Goal: Task Accomplishment & Management: Manage account settings

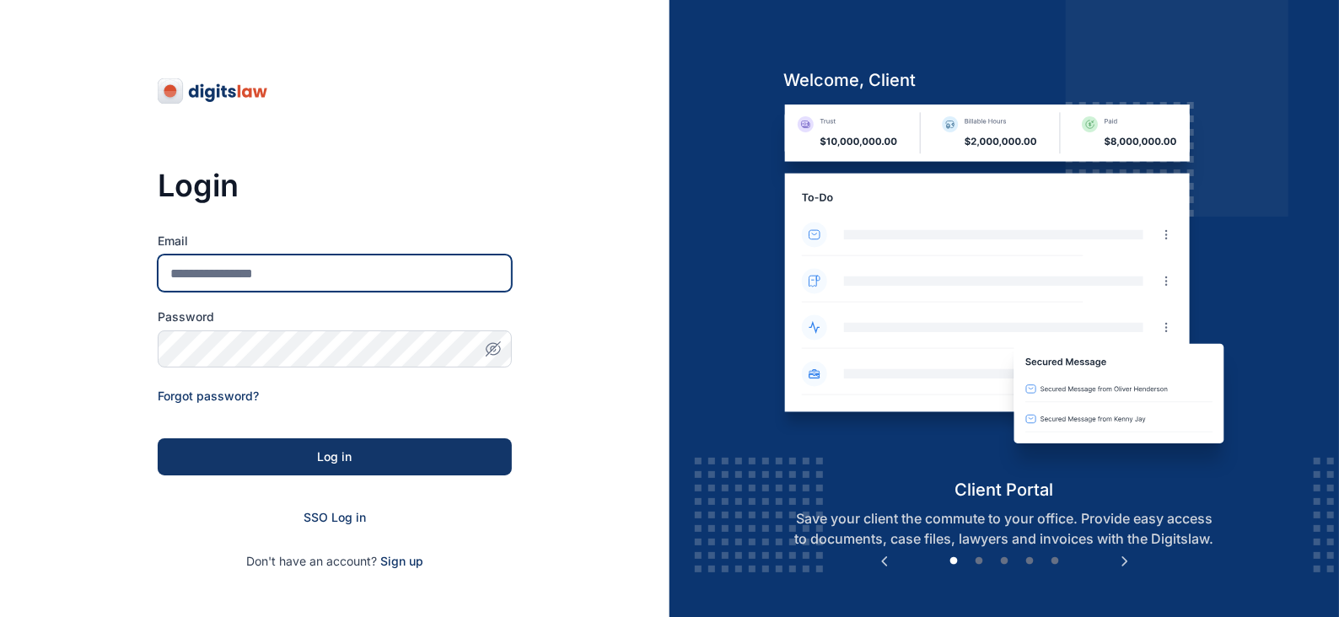
drag, startPoint x: 370, startPoint y: 273, endPoint x: 382, endPoint y: 258, distance: 19.2
click at [371, 272] on input "Email" at bounding box center [335, 273] width 354 height 37
type input "**********"
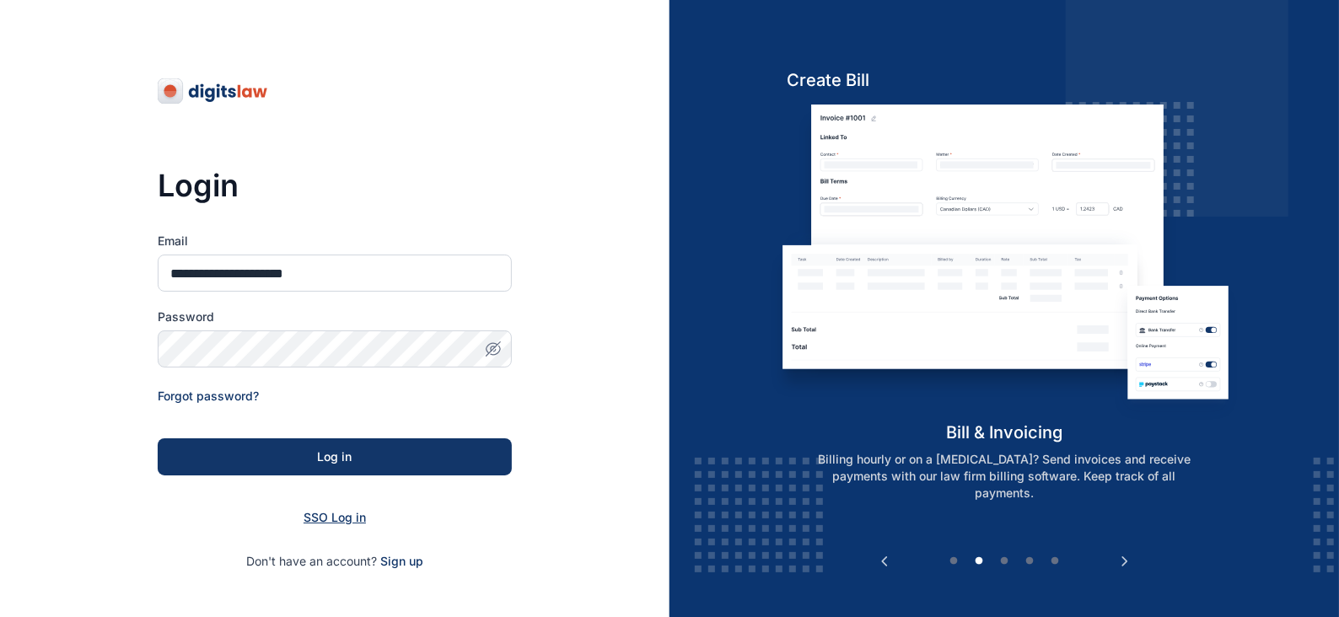
click at [352, 515] on span "SSO Log in" at bounding box center [335, 517] width 62 height 14
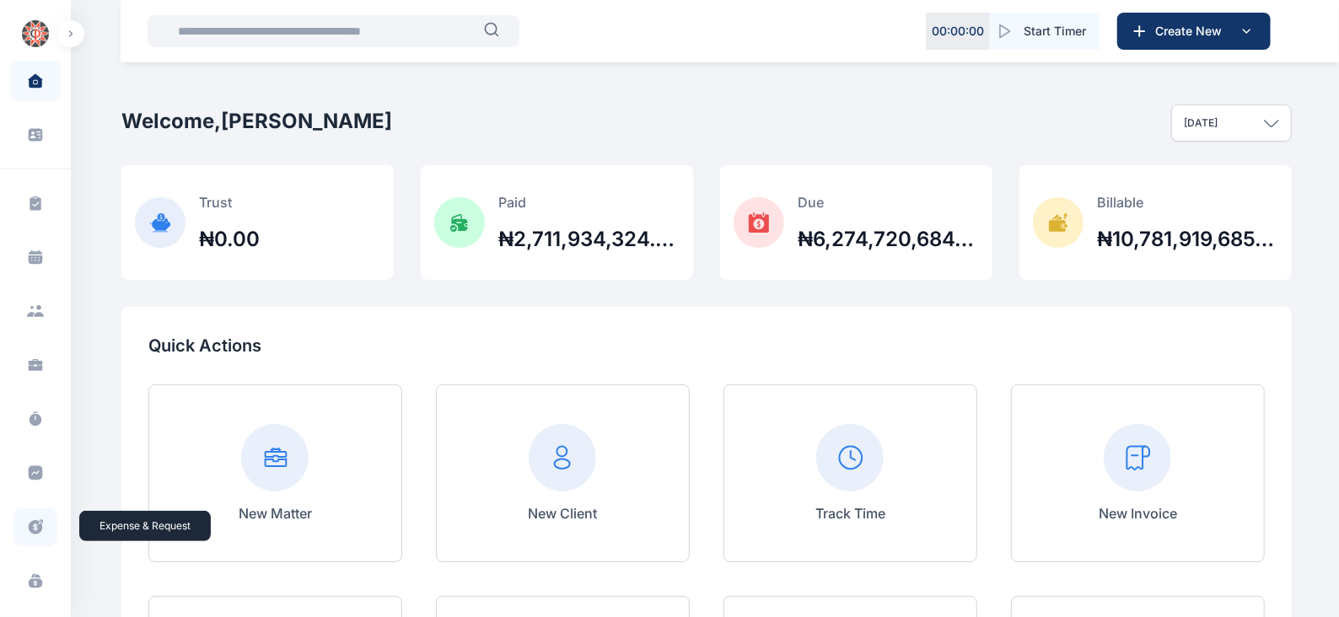
click at [33, 528] on icon at bounding box center [35, 528] width 17 height 18
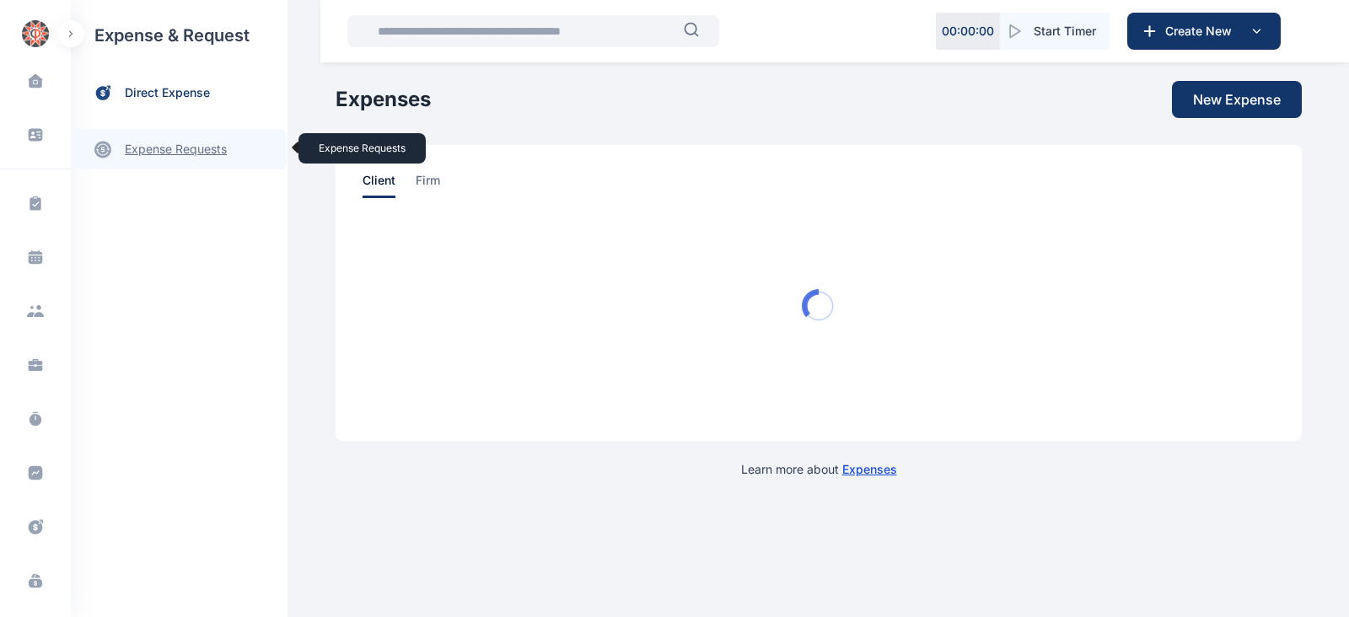
click at [168, 152] on link "expense requests expense requests" at bounding box center [179, 149] width 216 height 40
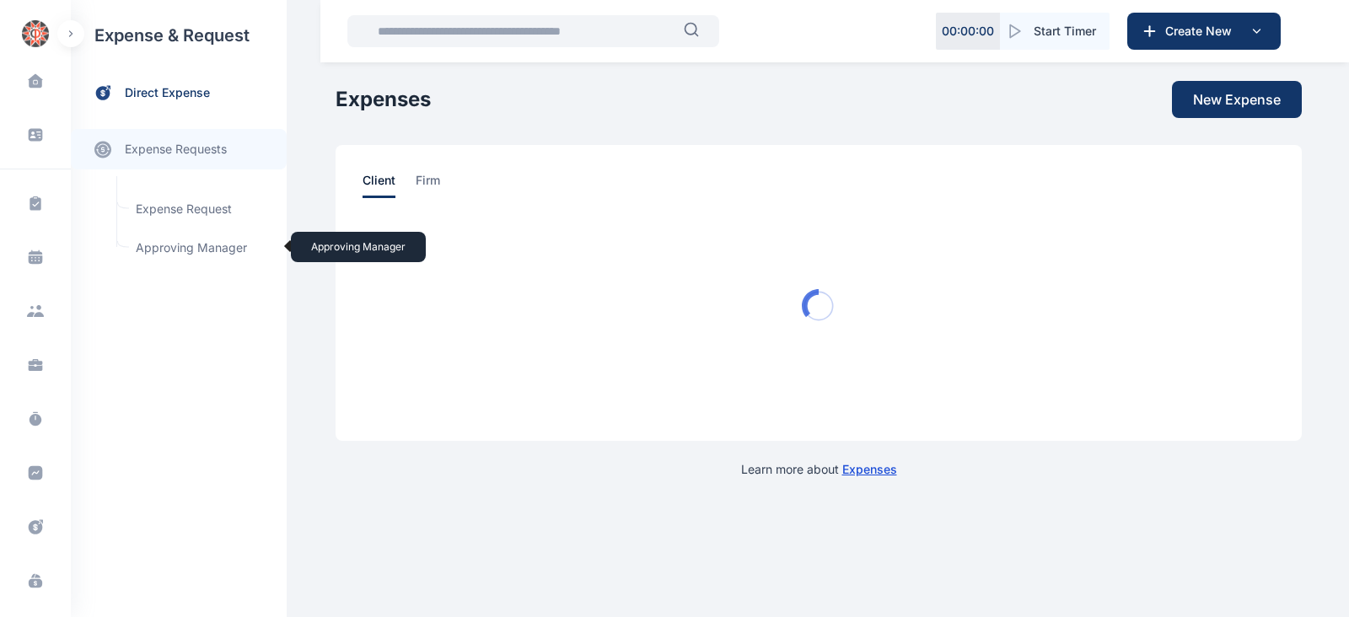
click at [213, 250] on span "Approving Manager Approving Manager" at bounding box center [202, 248] width 153 height 32
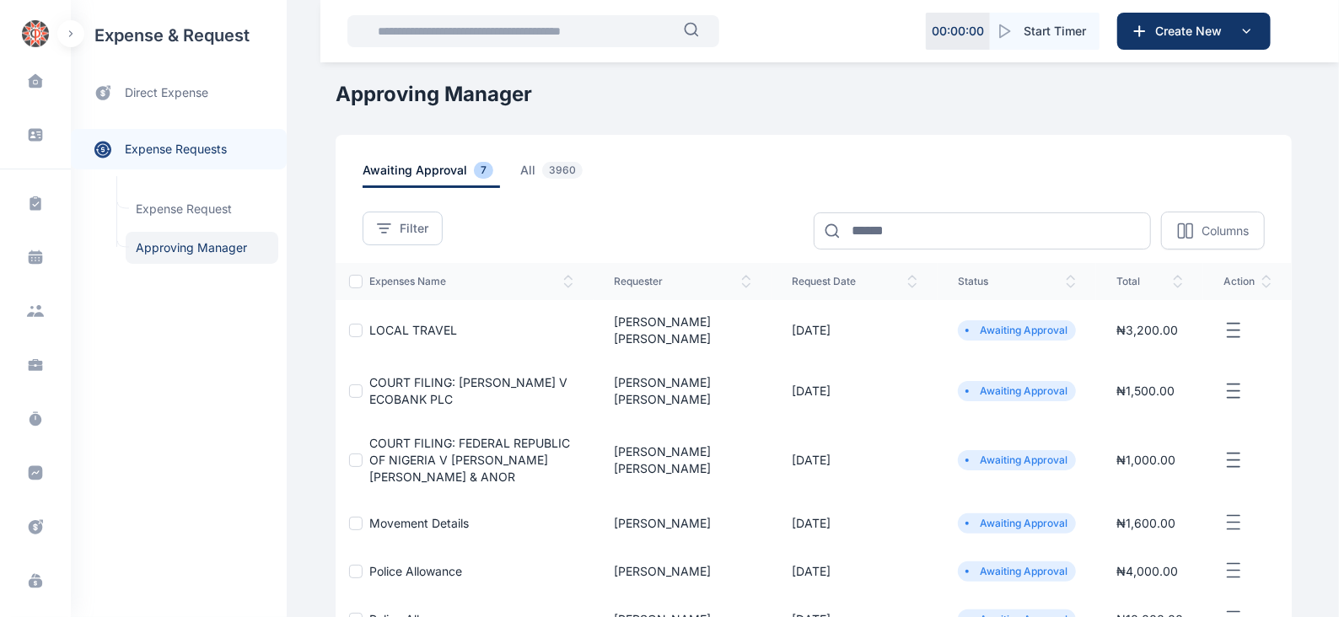
click at [1229, 321] on icon "button" at bounding box center [1233, 330] width 20 height 21
click at [1128, 341] on span "Approve Request" at bounding box center [1148, 349] width 97 height 17
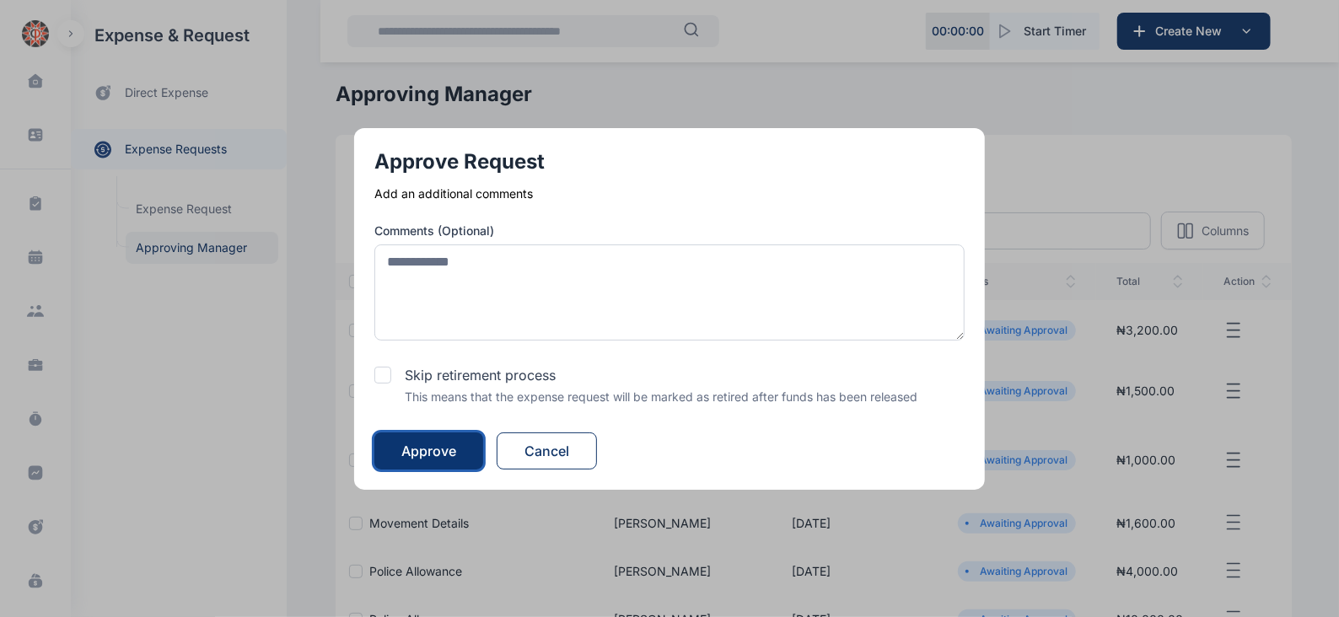
click at [448, 449] on div "Approve" at bounding box center [428, 451] width 55 height 20
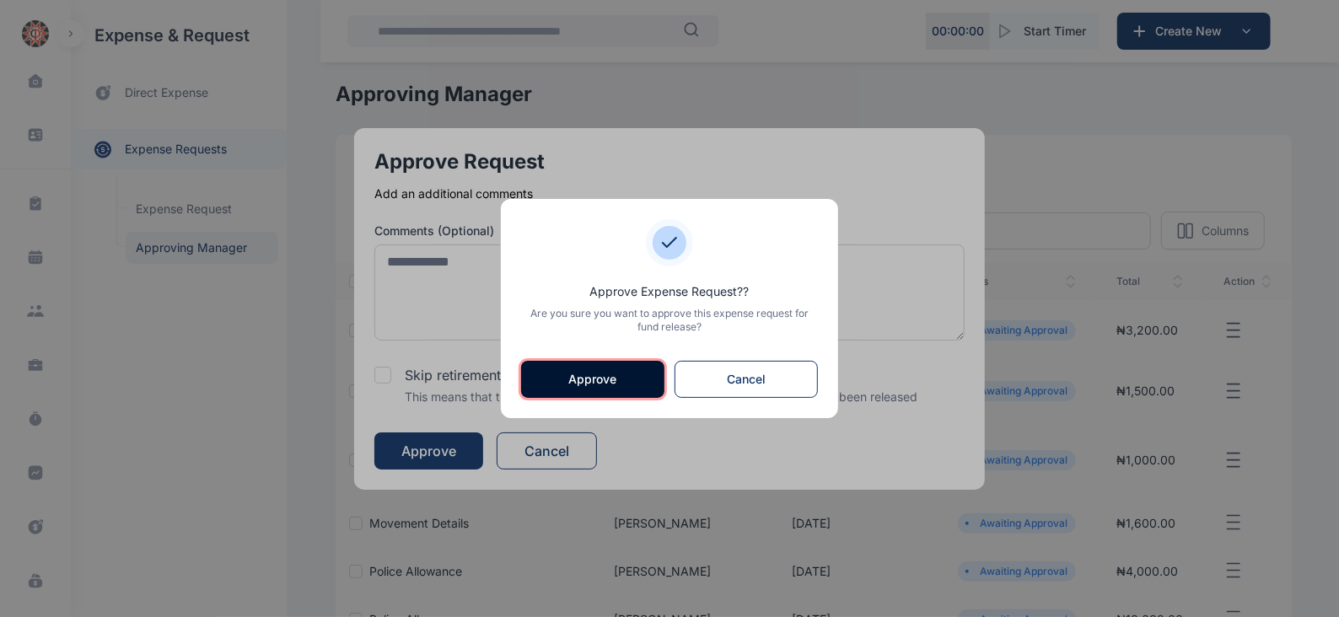
click at [598, 382] on button "Approve" at bounding box center [592, 379] width 143 height 37
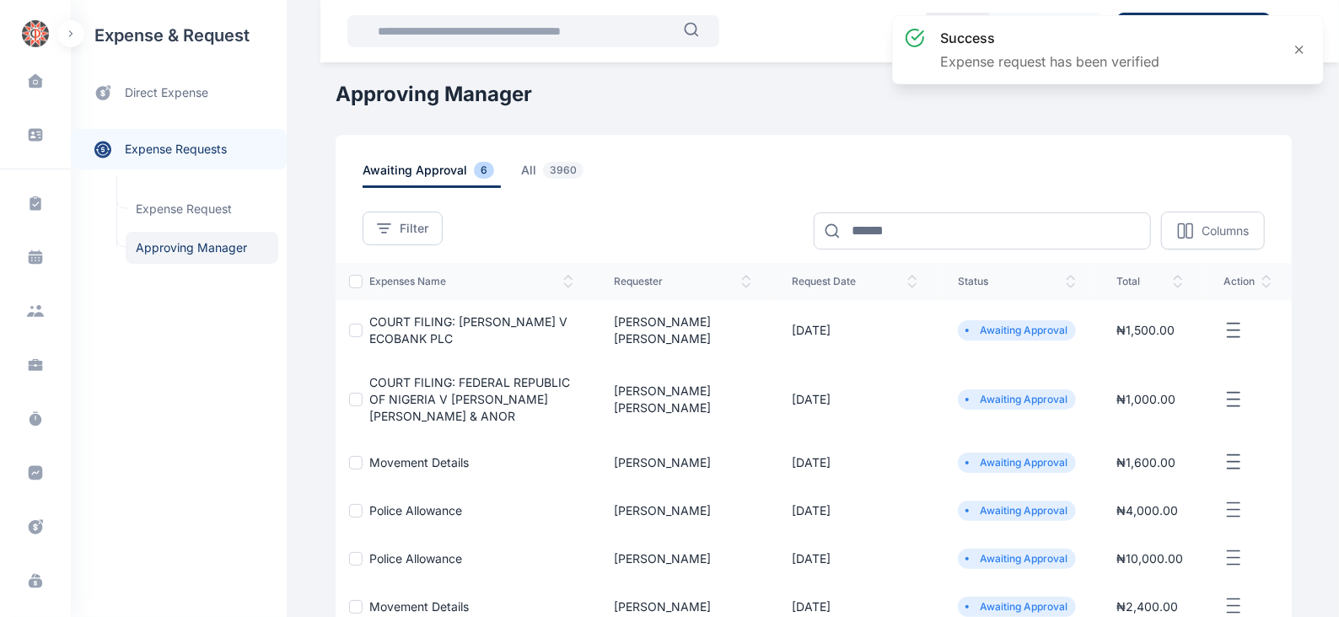
click at [1234, 326] on icon "button" at bounding box center [1233, 330] width 20 height 21
click at [1125, 350] on span "Approve Request" at bounding box center [1148, 349] width 97 height 17
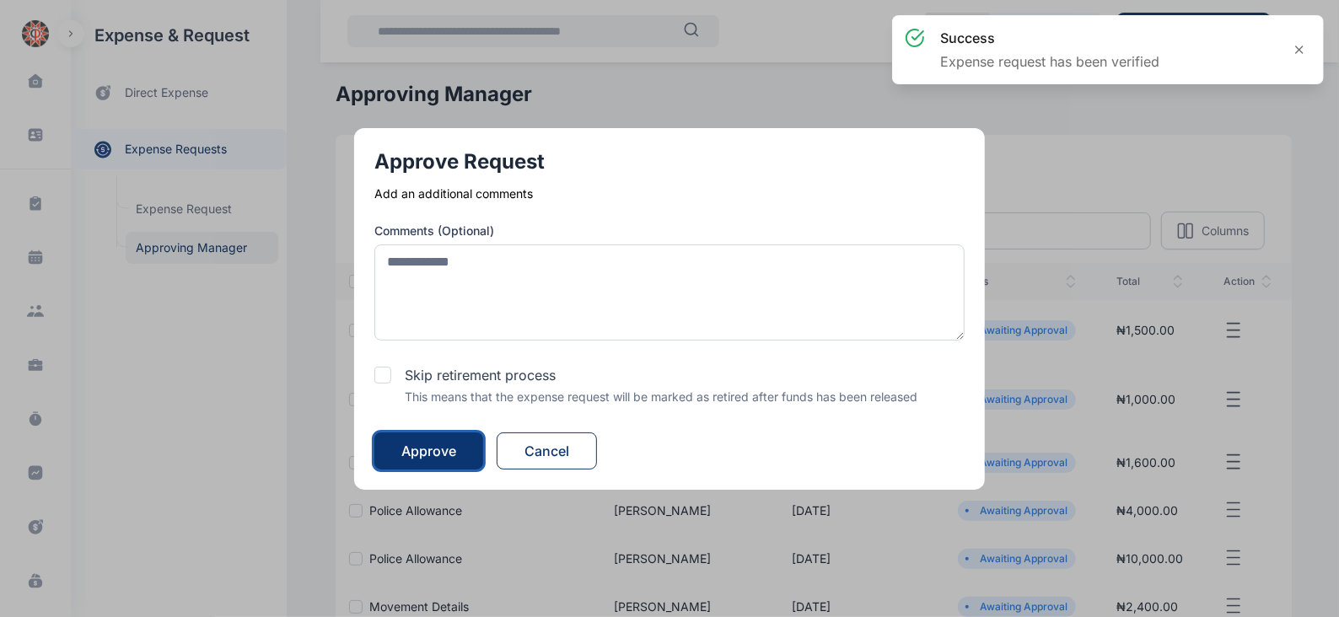
click at [451, 439] on button "Approve" at bounding box center [428, 451] width 109 height 37
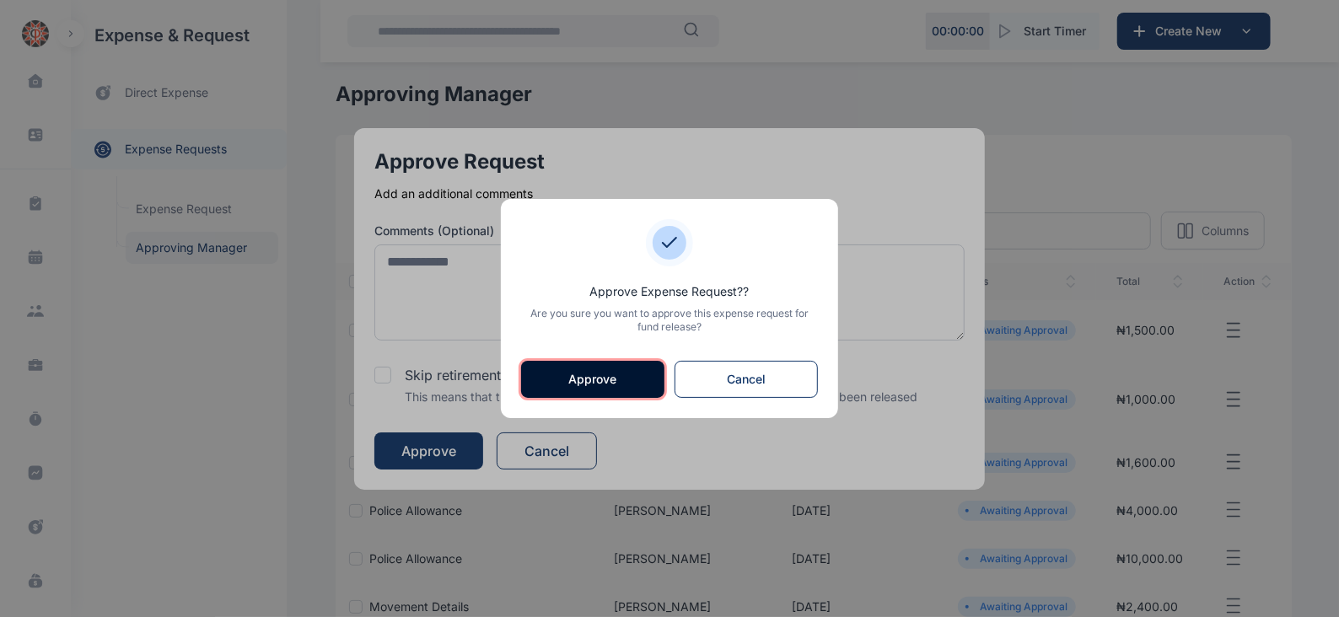
click at [646, 377] on button "Approve" at bounding box center [592, 379] width 143 height 37
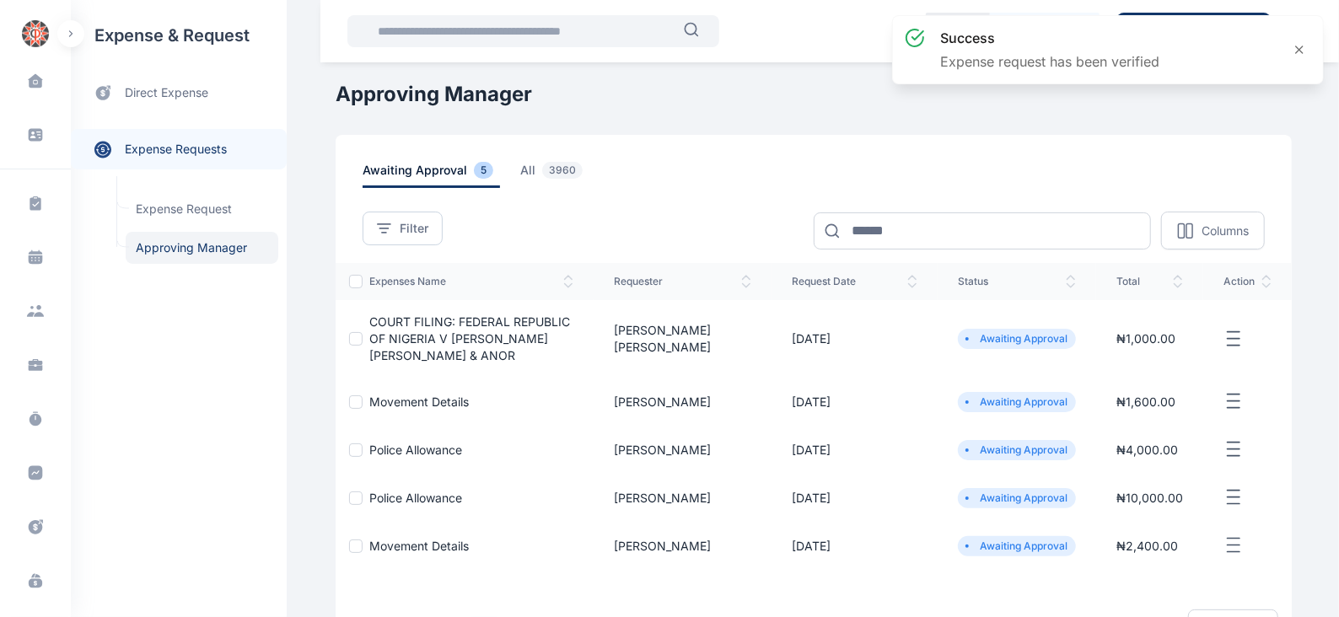
click at [1229, 338] on line "button" at bounding box center [1234, 338] width 12 height 0
click at [1117, 358] on span "Approve Request" at bounding box center [1148, 358] width 97 height 17
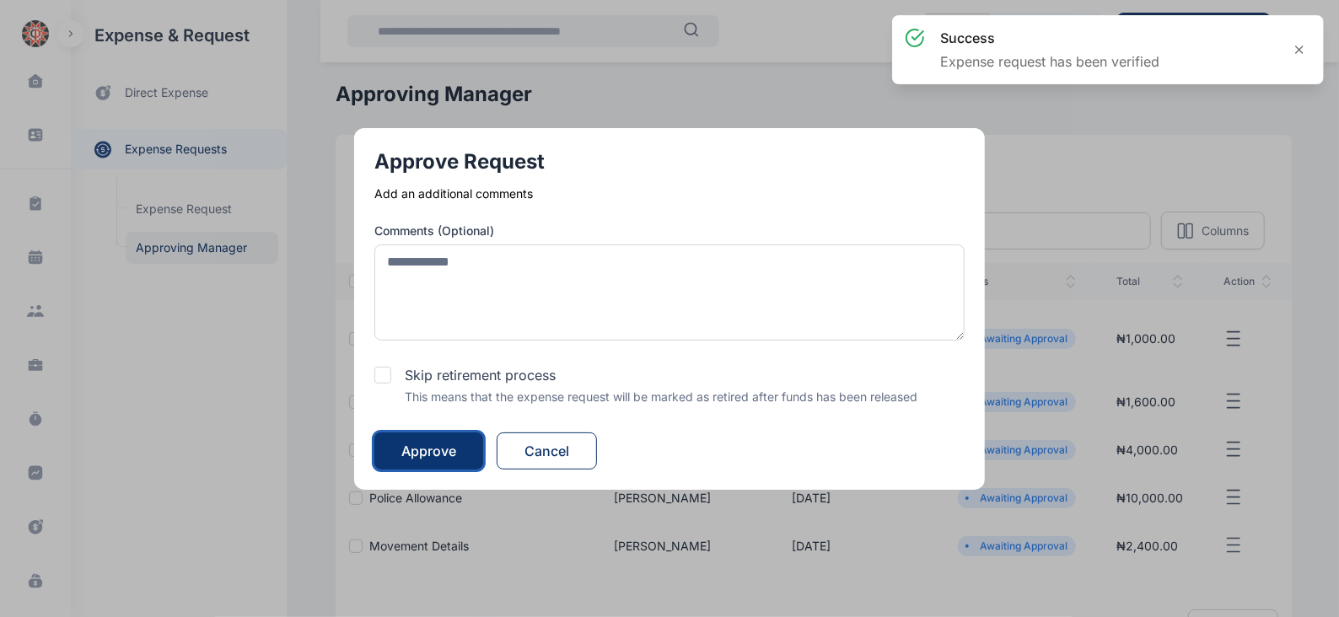
click at [443, 449] on div "Approve" at bounding box center [428, 451] width 55 height 20
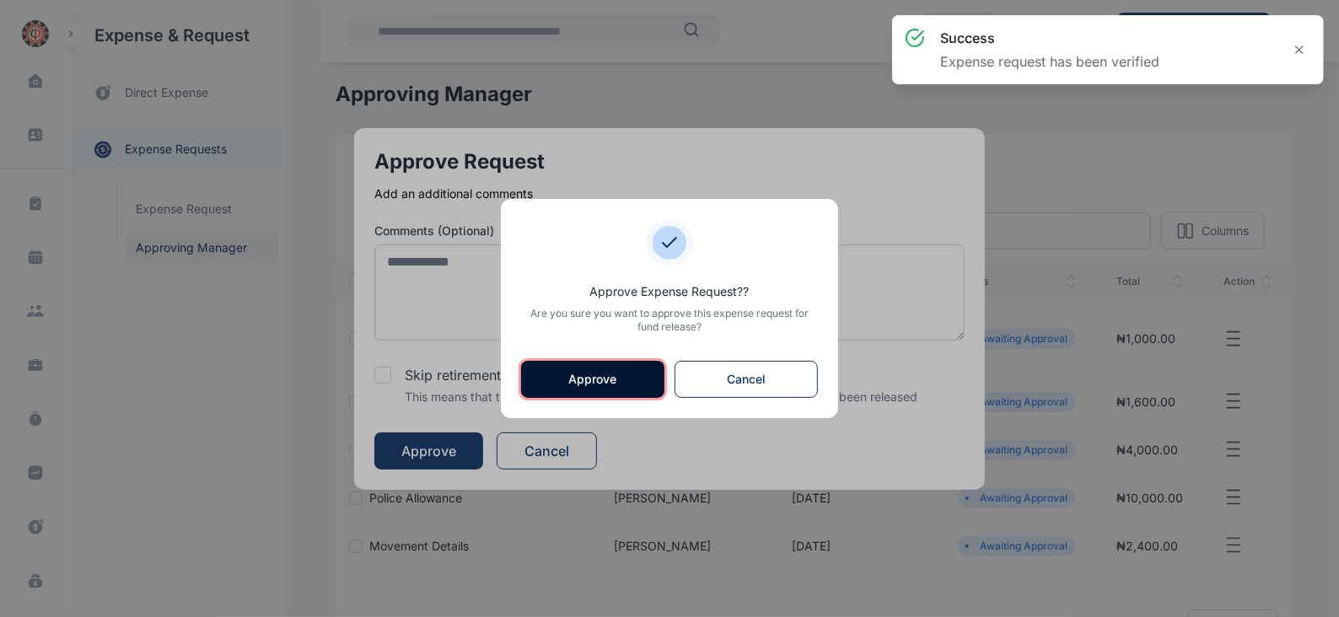
click at [578, 377] on button "Approve" at bounding box center [592, 379] width 143 height 37
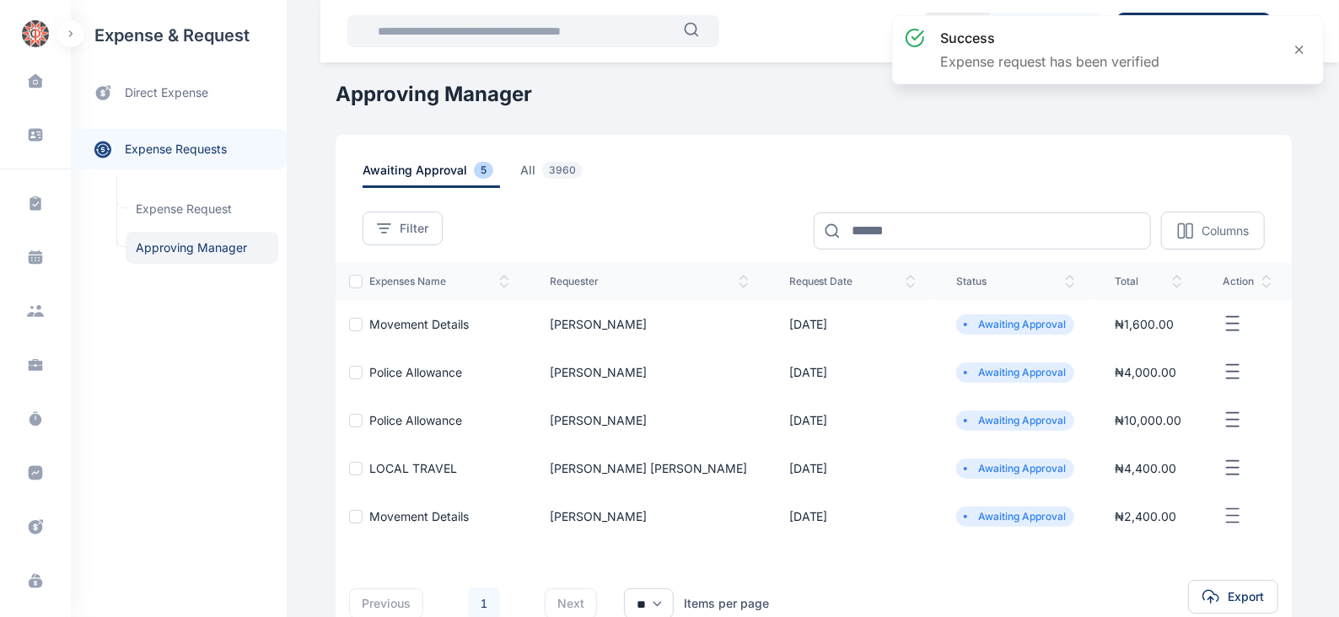
click at [1225, 321] on icon "button" at bounding box center [1233, 324] width 20 height 21
click at [1137, 348] on span "Approve Request" at bounding box center [1148, 343] width 97 height 17
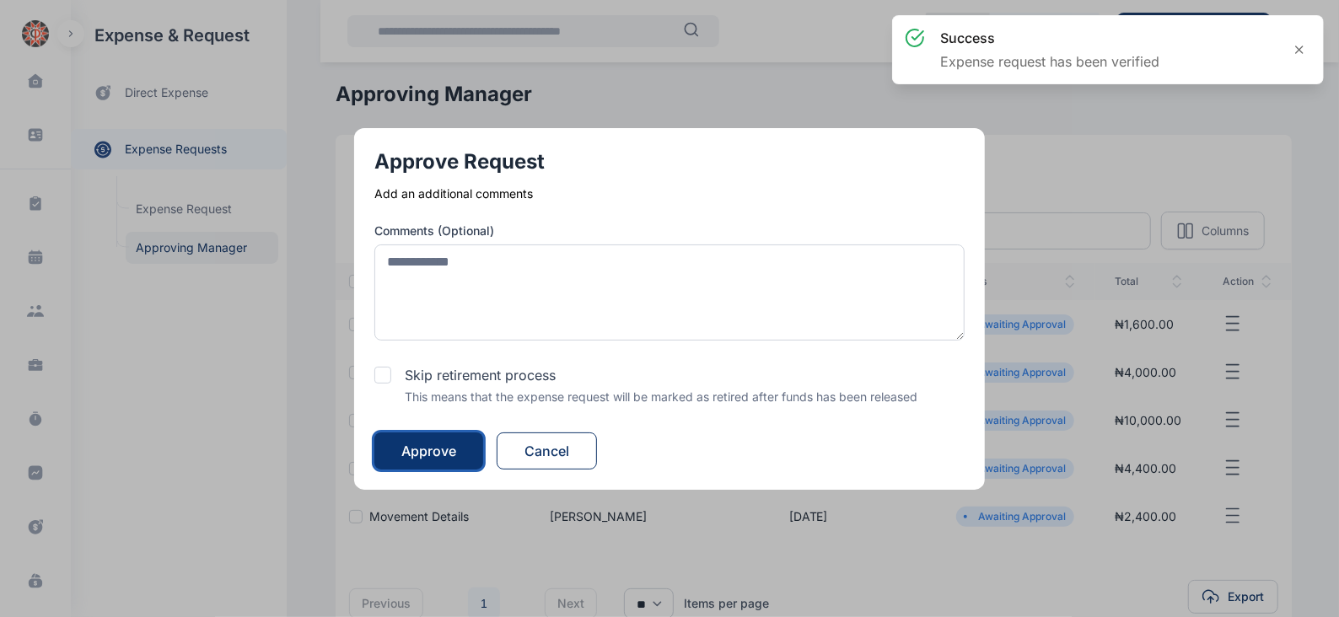
click at [441, 450] on div "Approve" at bounding box center [428, 451] width 55 height 20
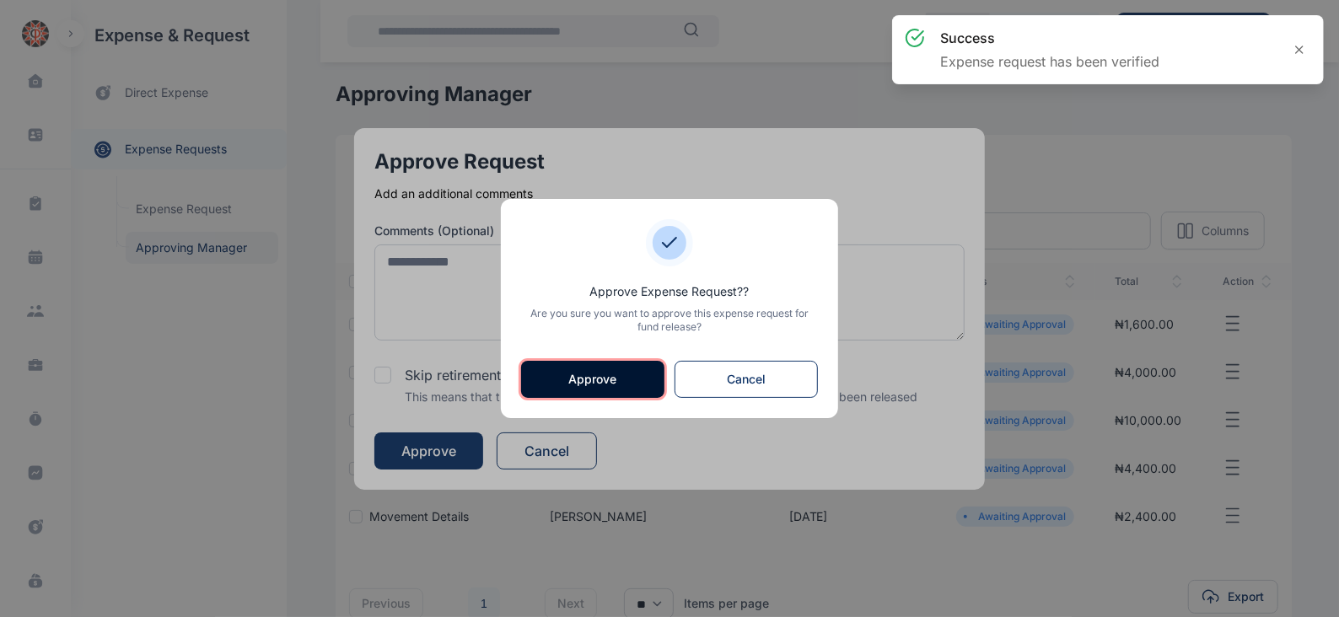
click at [594, 377] on button "Approve" at bounding box center [592, 379] width 143 height 37
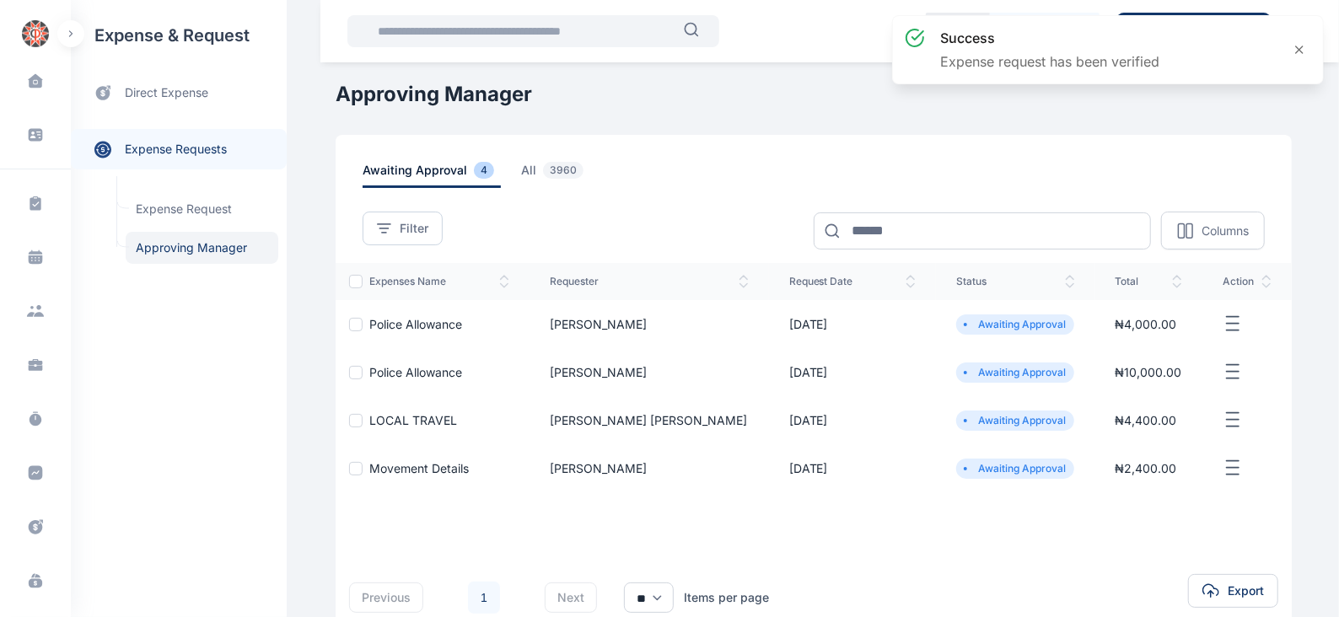
click at [1223, 325] on icon "button" at bounding box center [1233, 324] width 20 height 21
click at [1143, 338] on span "Approve Request" at bounding box center [1148, 343] width 97 height 17
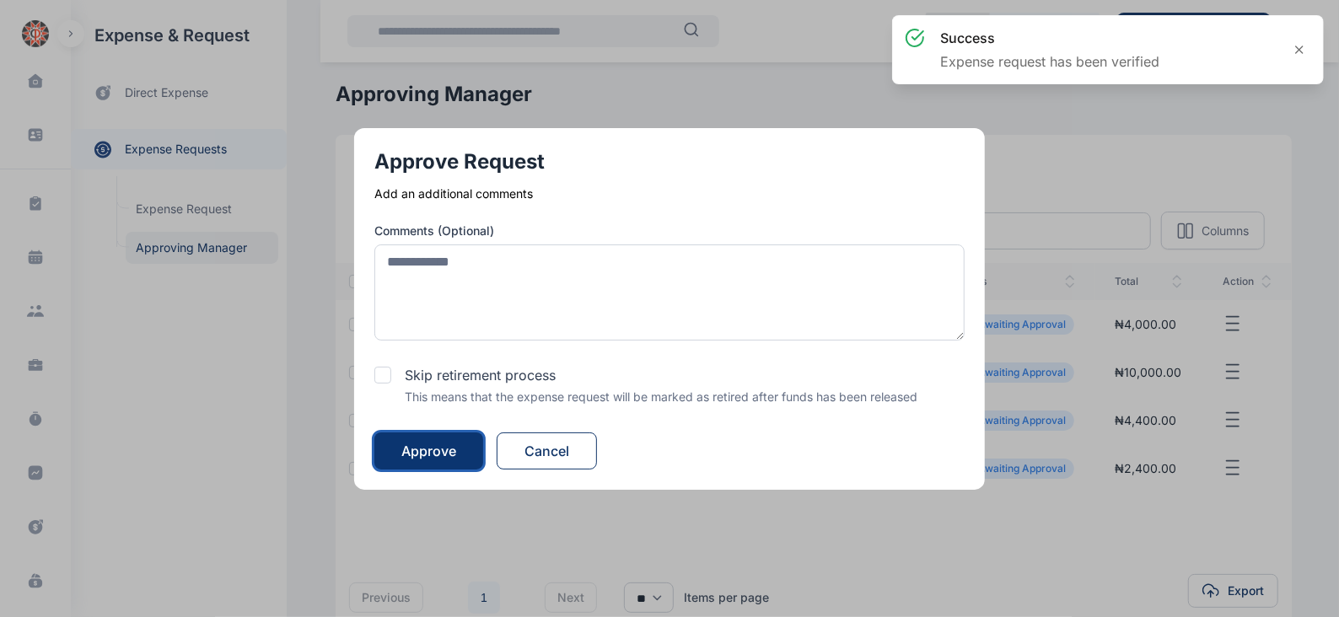
click at [451, 447] on div "Approve" at bounding box center [428, 451] width 55 height 20
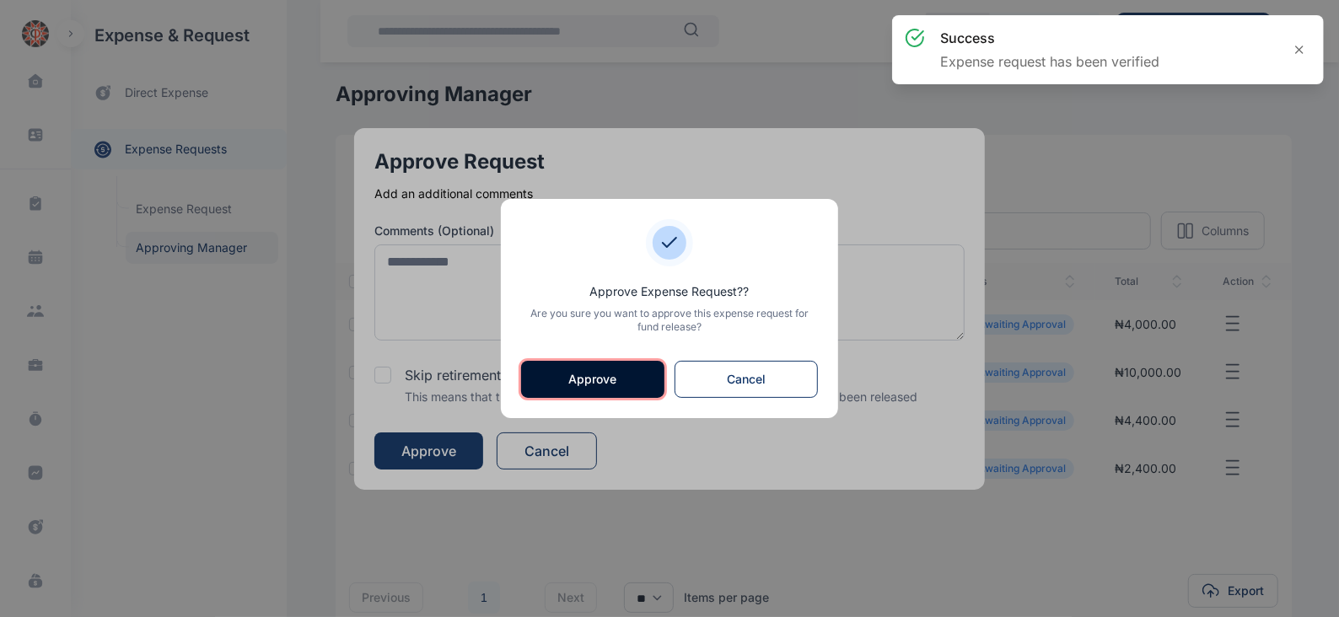
click at [606, 384] on button "Approve" at bounding box center [592, 379] width 143 height 37
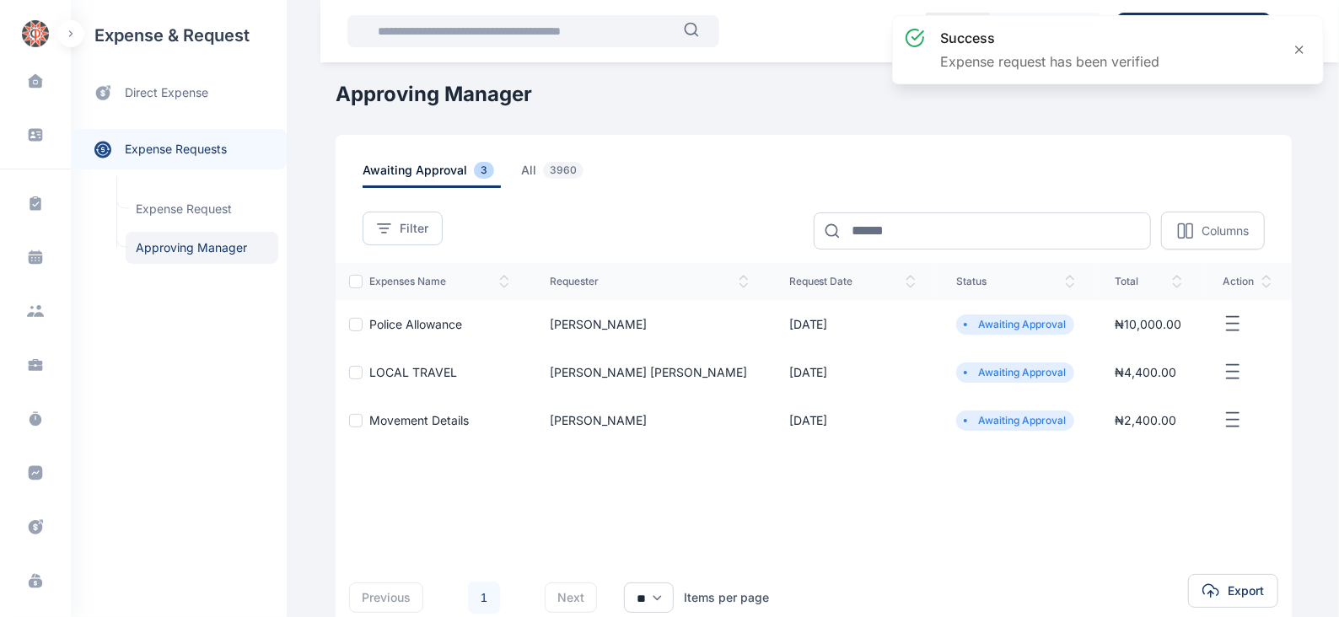
click at [1225, 322] on icon "button" at bounding box center [1233, 324] width 20 height 21
click at [1132, 345] on span "Approve Request" at bounding box center [1148, 343] width 97 height 17
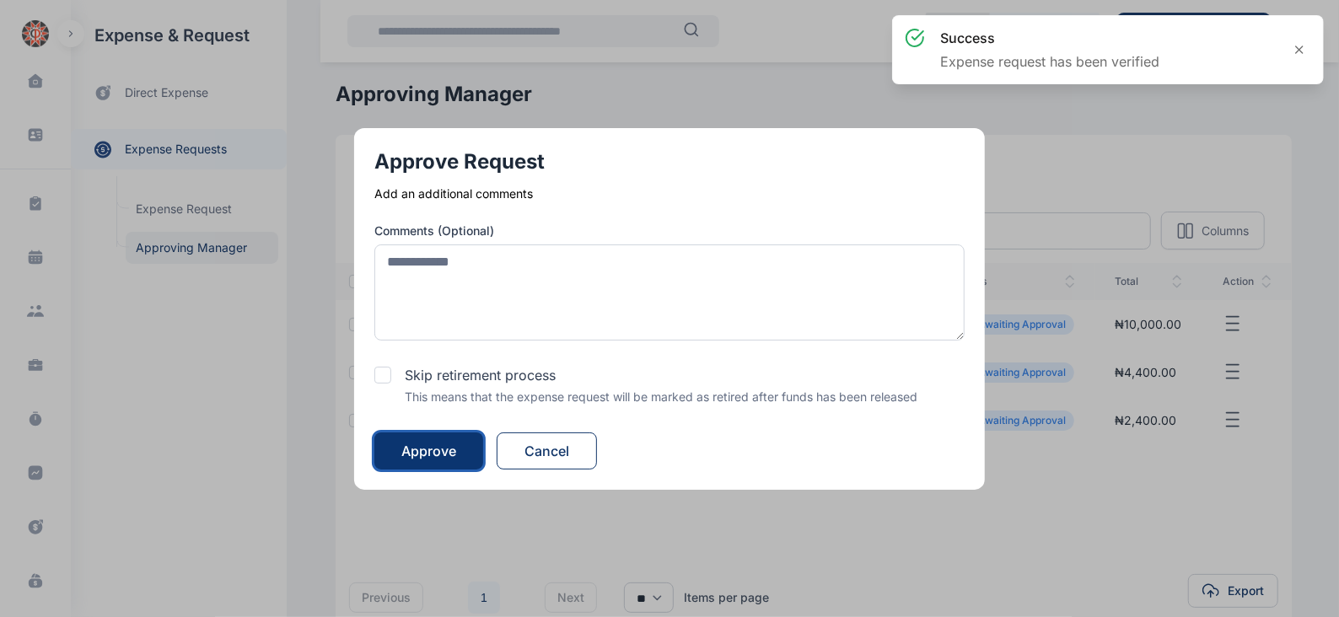
click at [422, 449] on div "Approve" at bounding box center [428, 451] width 55 height 20
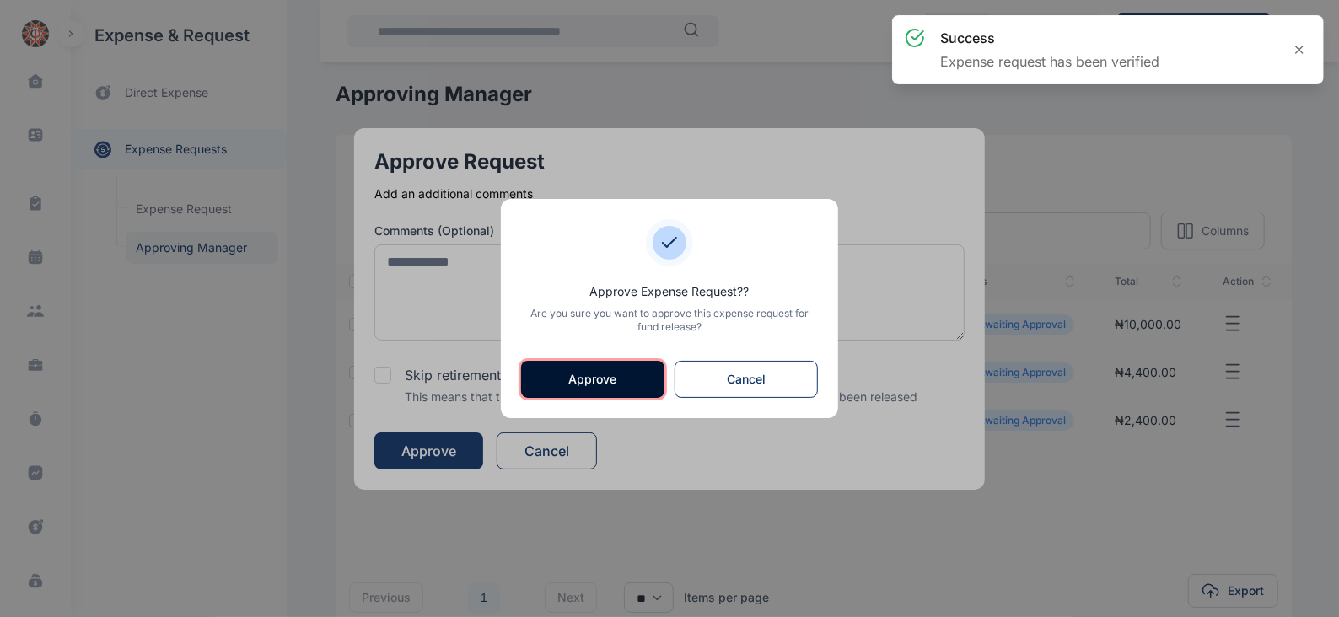
click at [611, 385] on button "Approve" at bounding box center [592, 379] width 143 height 37
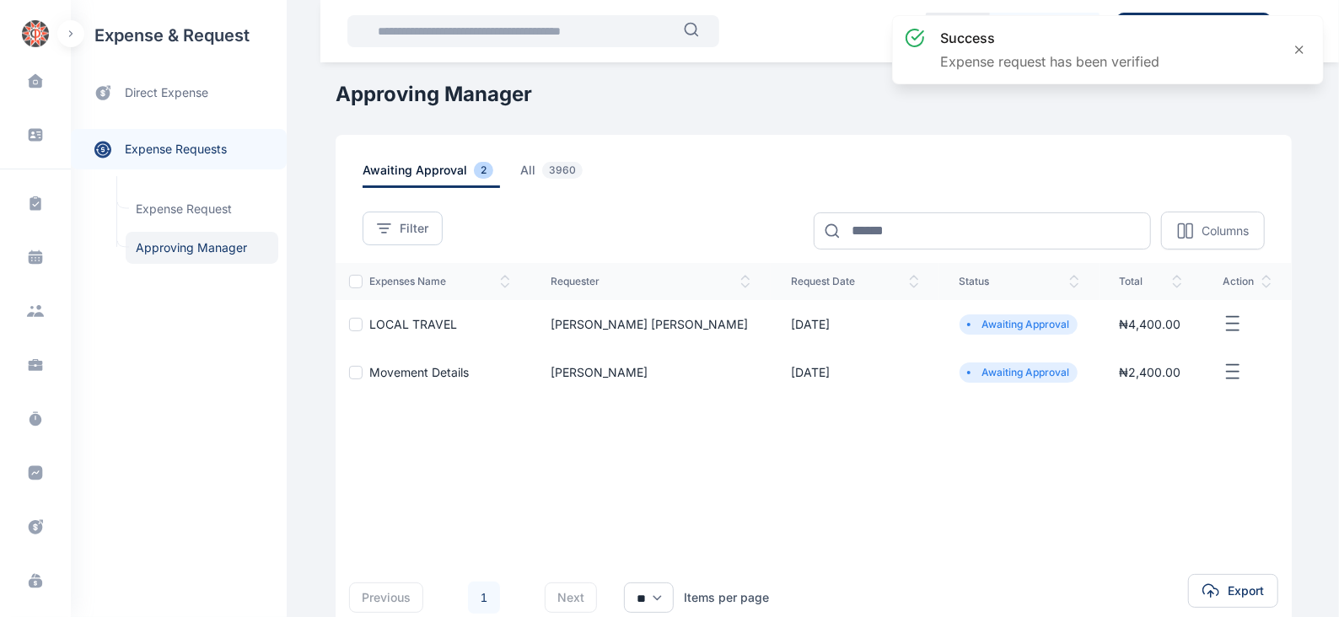
click at [1227, 321] on icon "button" at bounding box center [1233, 324] width 20 height 21
click at [1113, 343] on span "Approve Request" at bounding box center [1148, 343] width 97 height 17
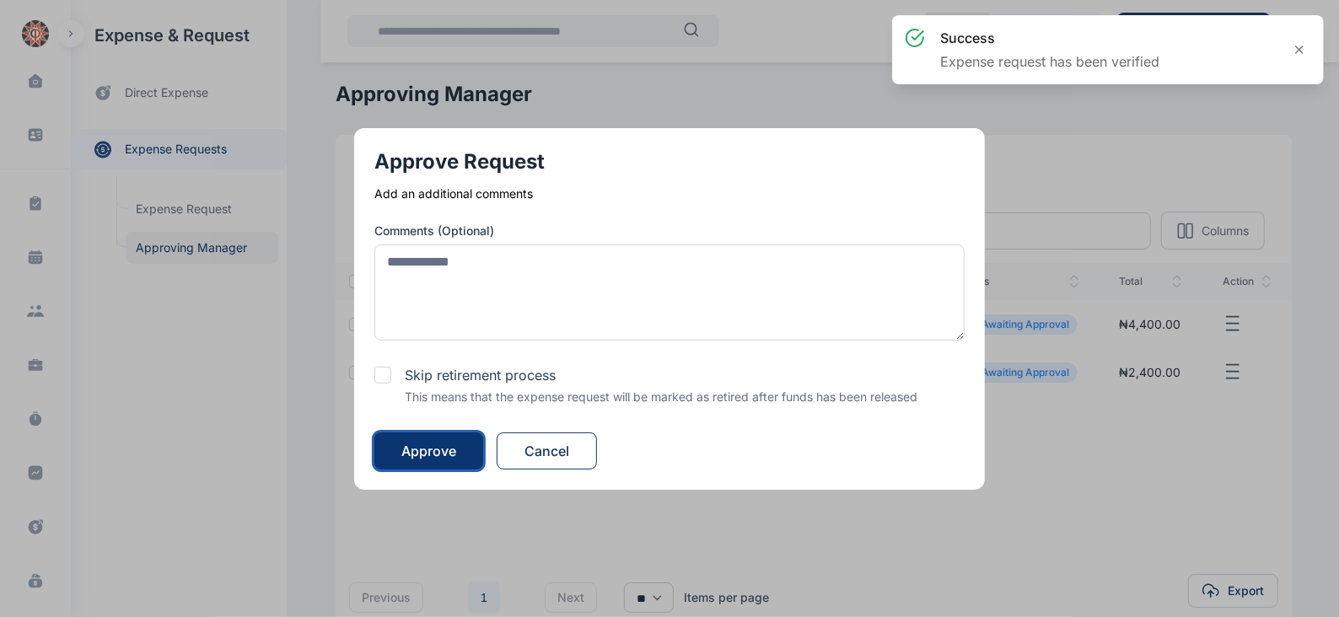
click at [421, 442] on div "Approve" at bounding box center [428, 451] width 55 height 20
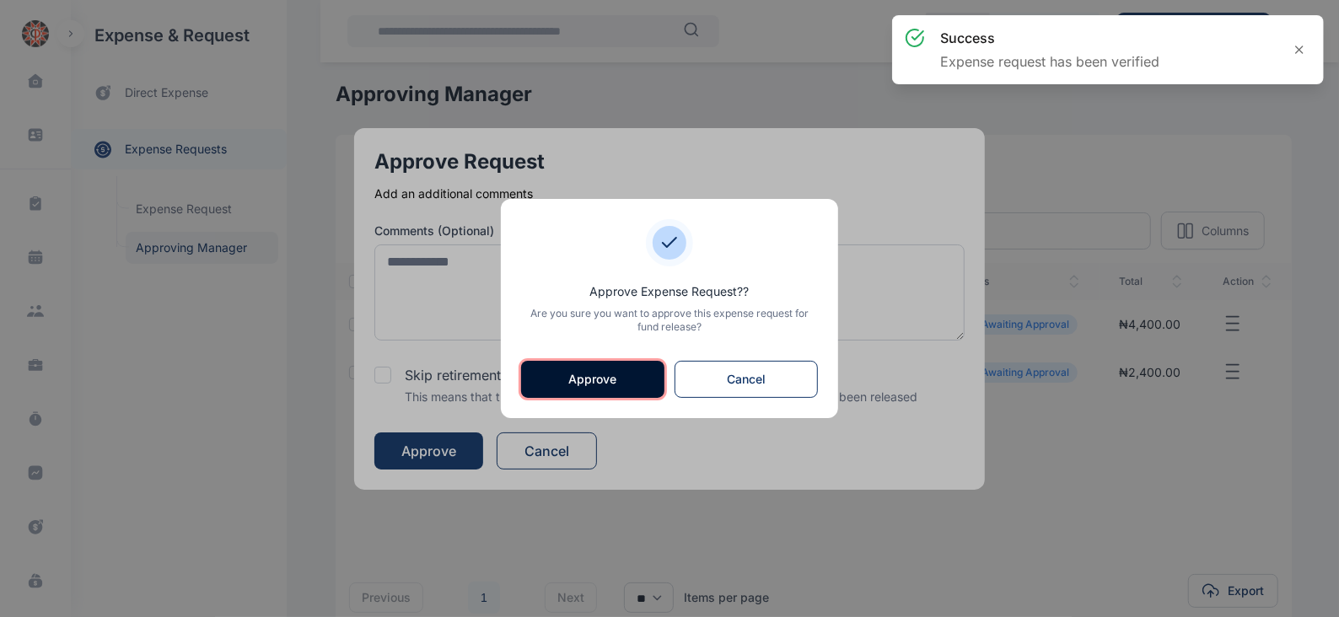
click at [597, 373] on button "Approve" at bounding box center [592, 379] width 143 height 37
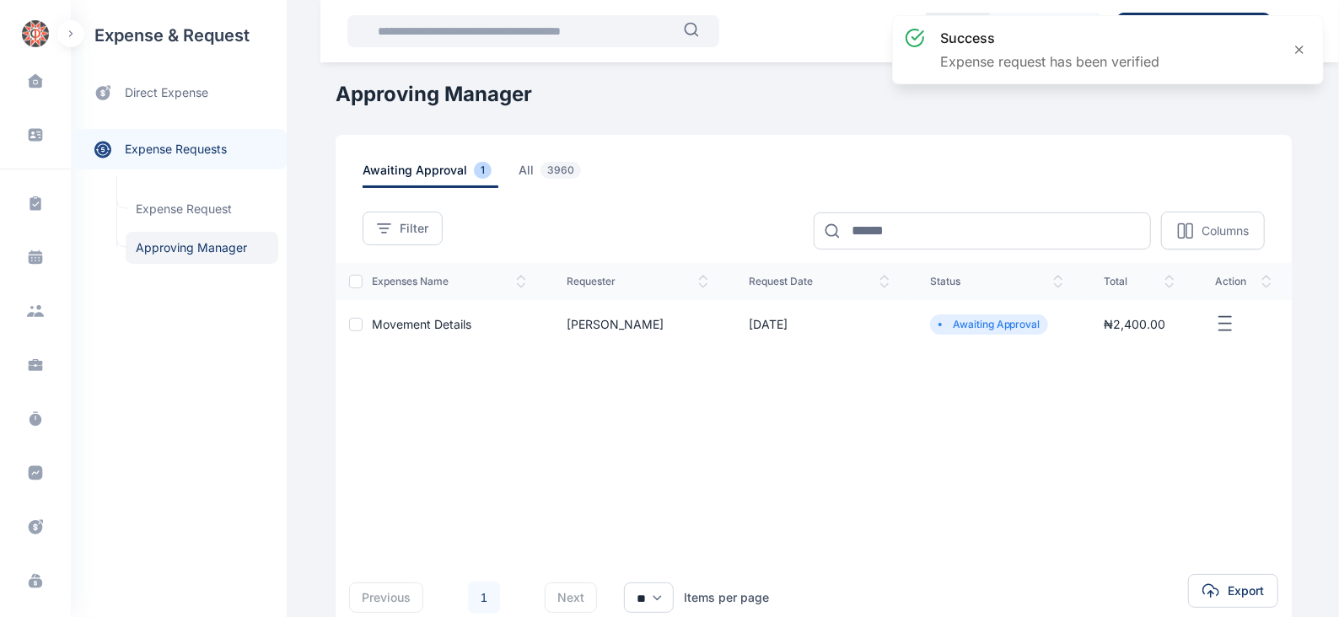
click at [1231, 323] on icon "button" at bounding box center [1225, 324] width 20 height 21
click at [1164, 341] on span "Approve Request" at bounding box center [1140, 343] width 97 height 17
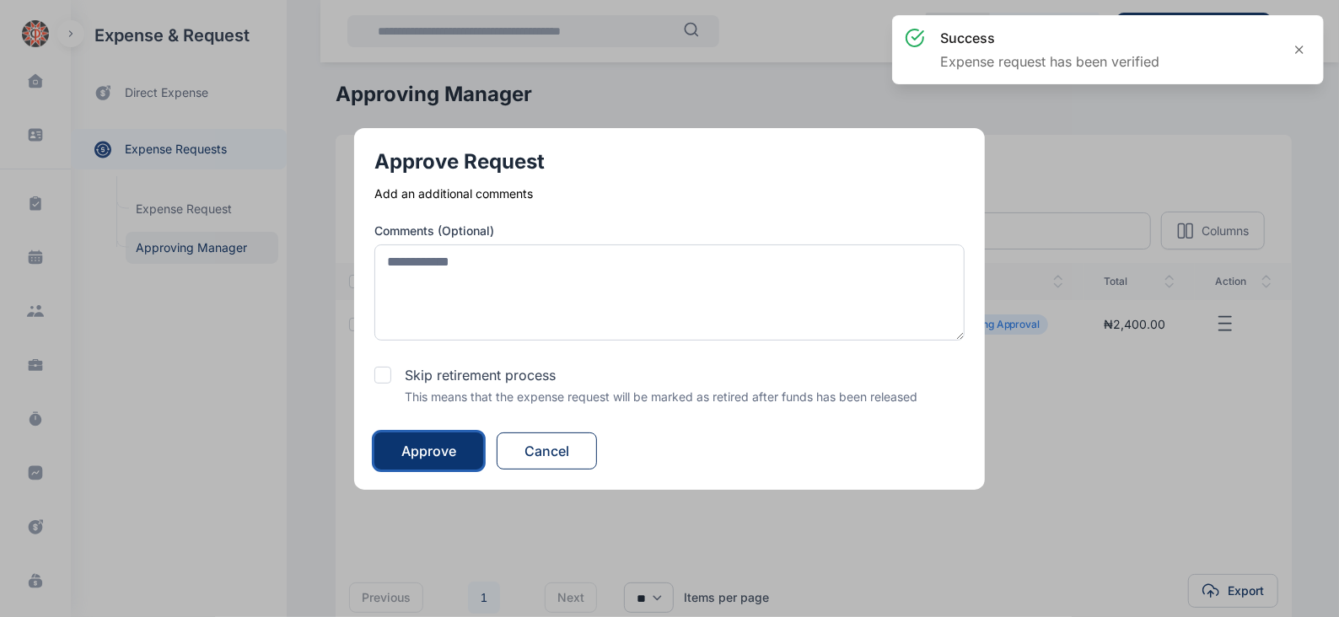
click at [439, 443] on div "Approve" at bounding box center [428, 451] width 55 height 20
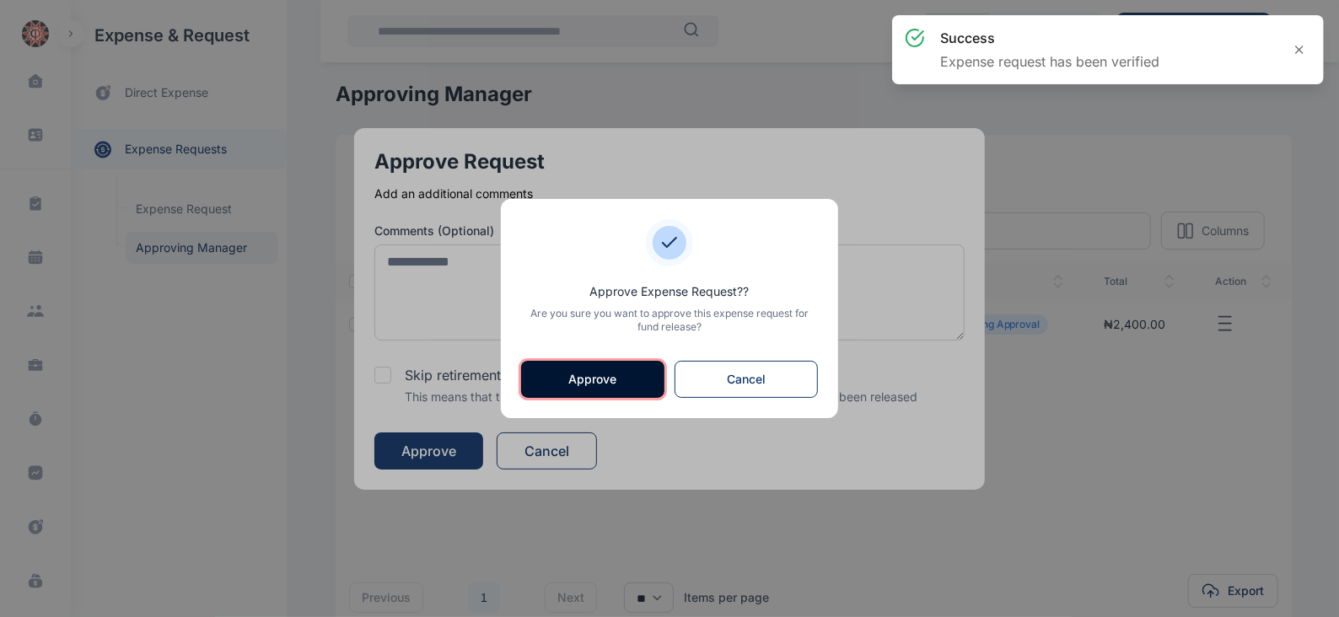
click at [624, 375] on button "Approve" at bounding box center [592, 379] width 143 height 37
